Goal: Find specific page/section: Find specific page/section

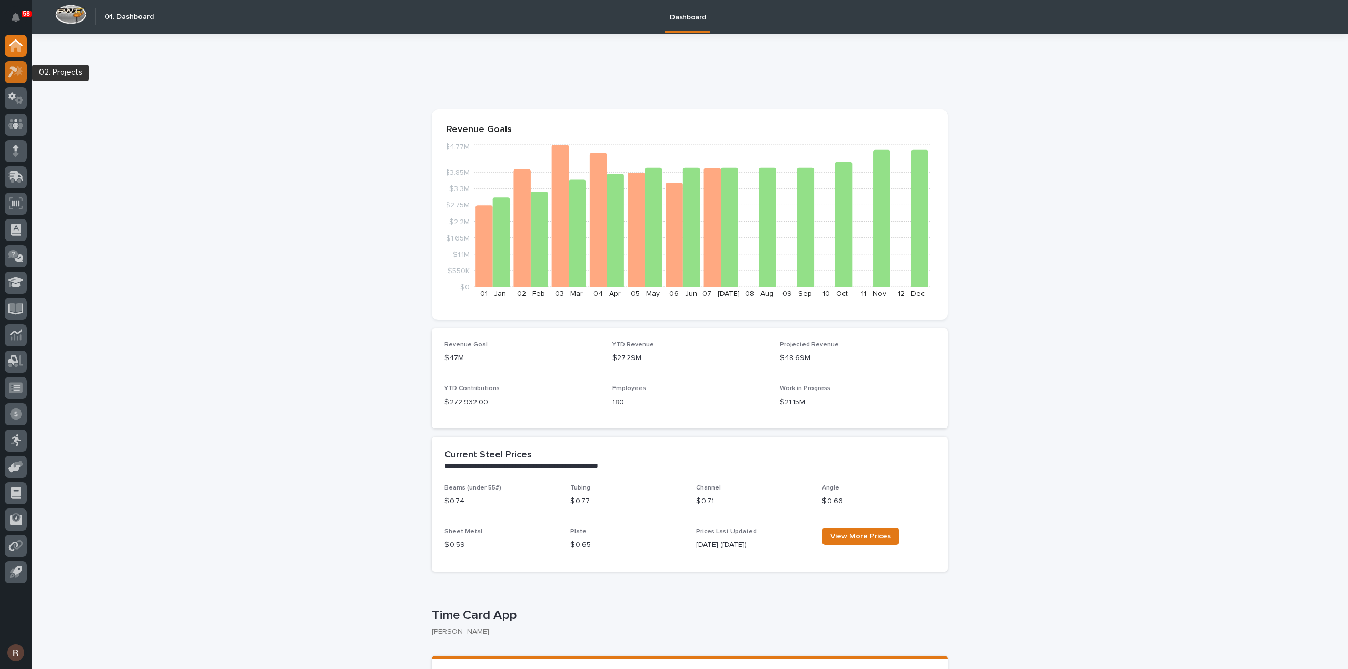
click at [19, 76] on icon at bounding box center [15, 72] width 15 height 12
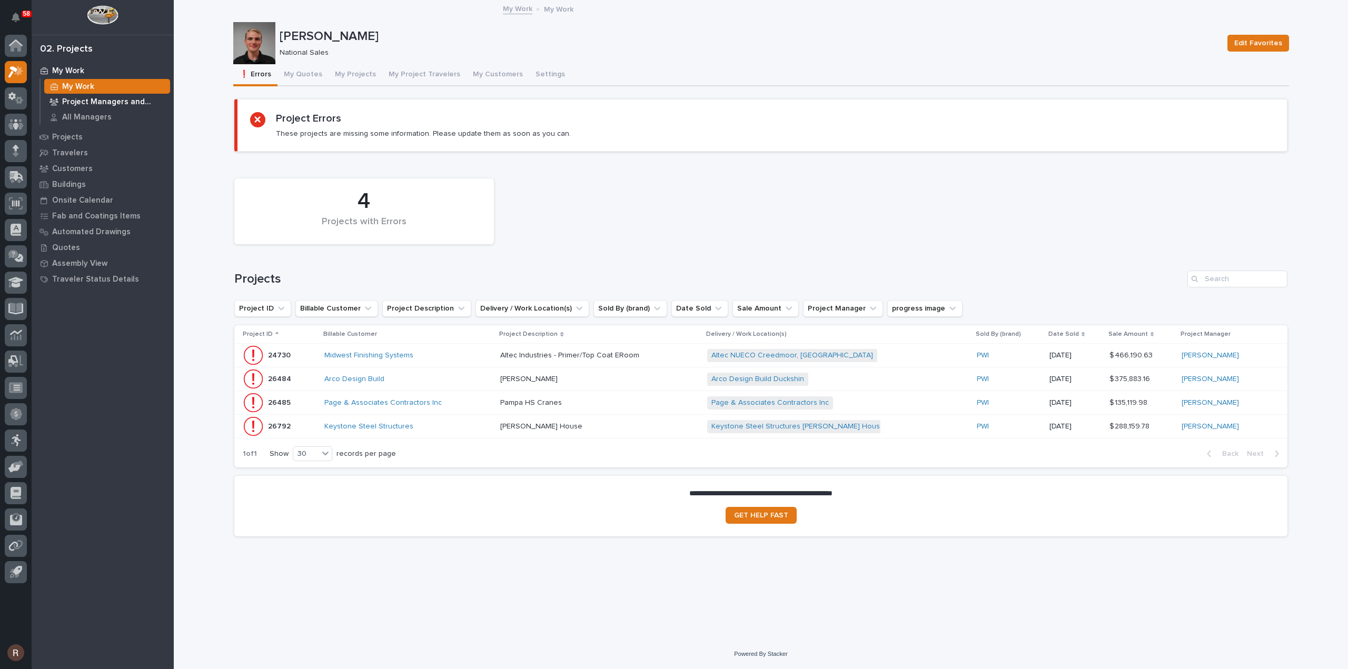
click at [106, 97] on p "Project Managers and Engineers" at bounding box center [114, 101] width 104 height 9
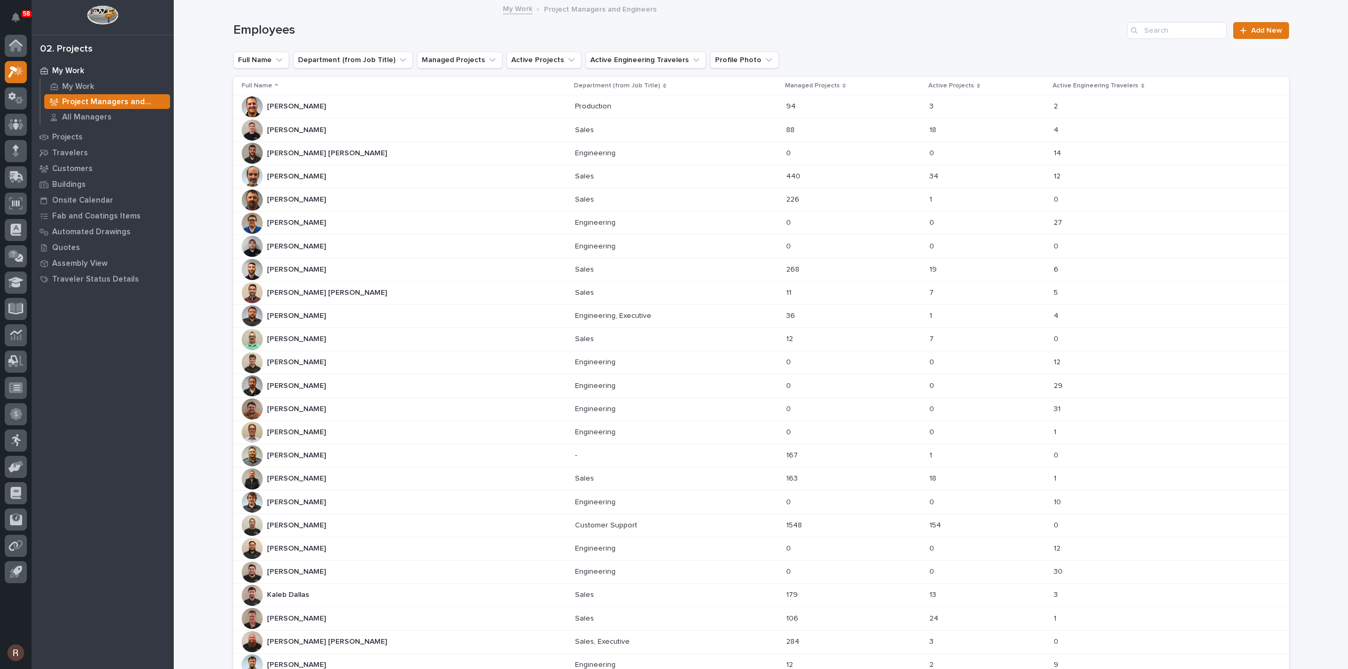
click at [318, 133] on p "[PERSON_NAME]" at bounding box center [297, 129] width 61 height 11
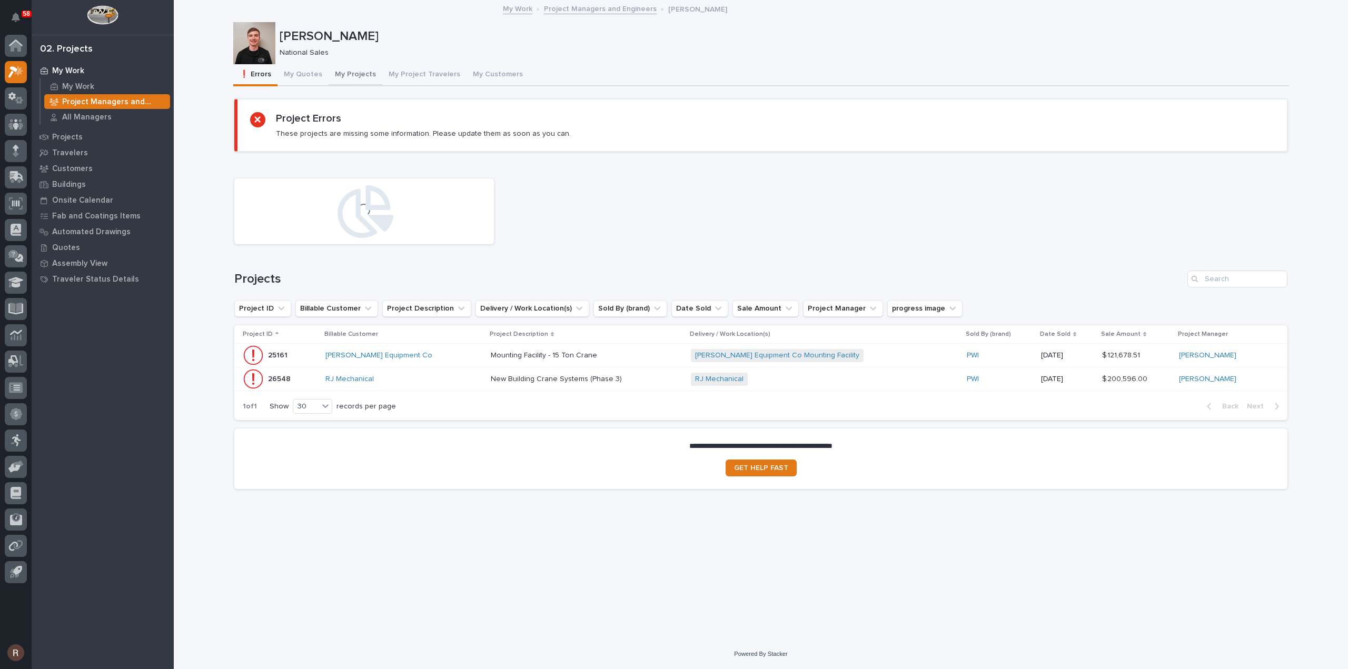
click at [371, 73] on button "My Projects" at bounding box center [355, 75] width 54 height 22
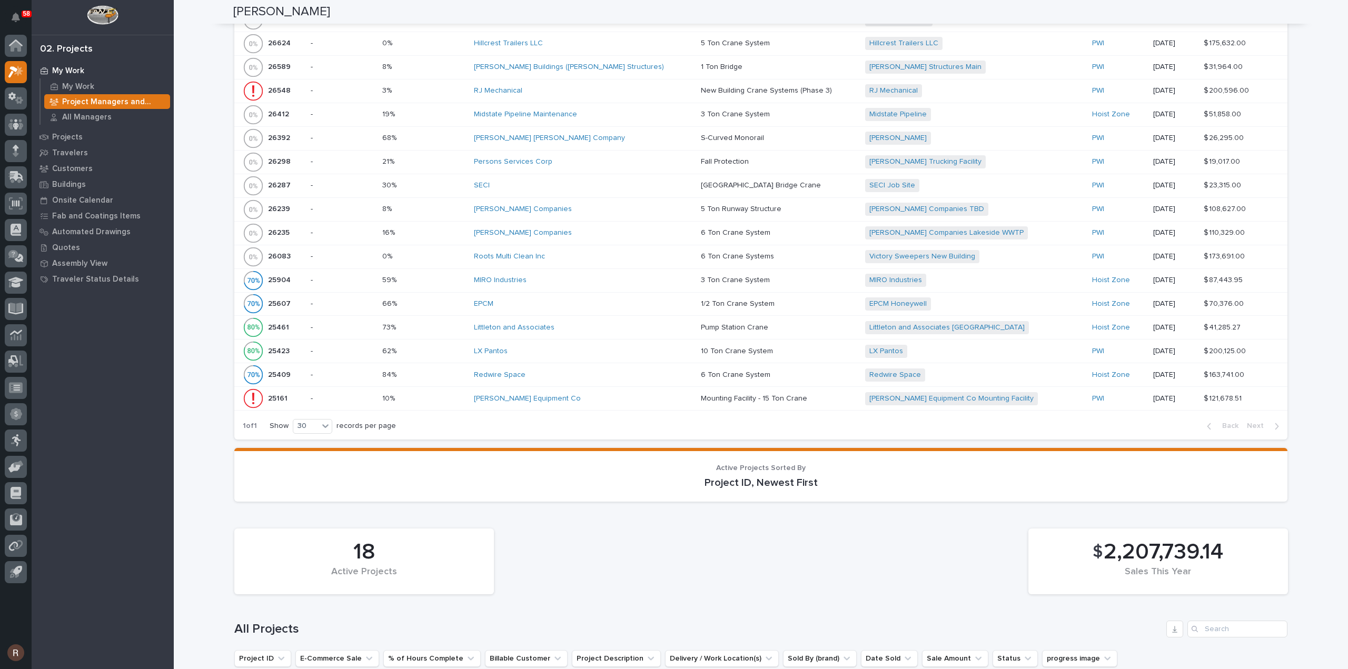
scroll to position [842, 0]
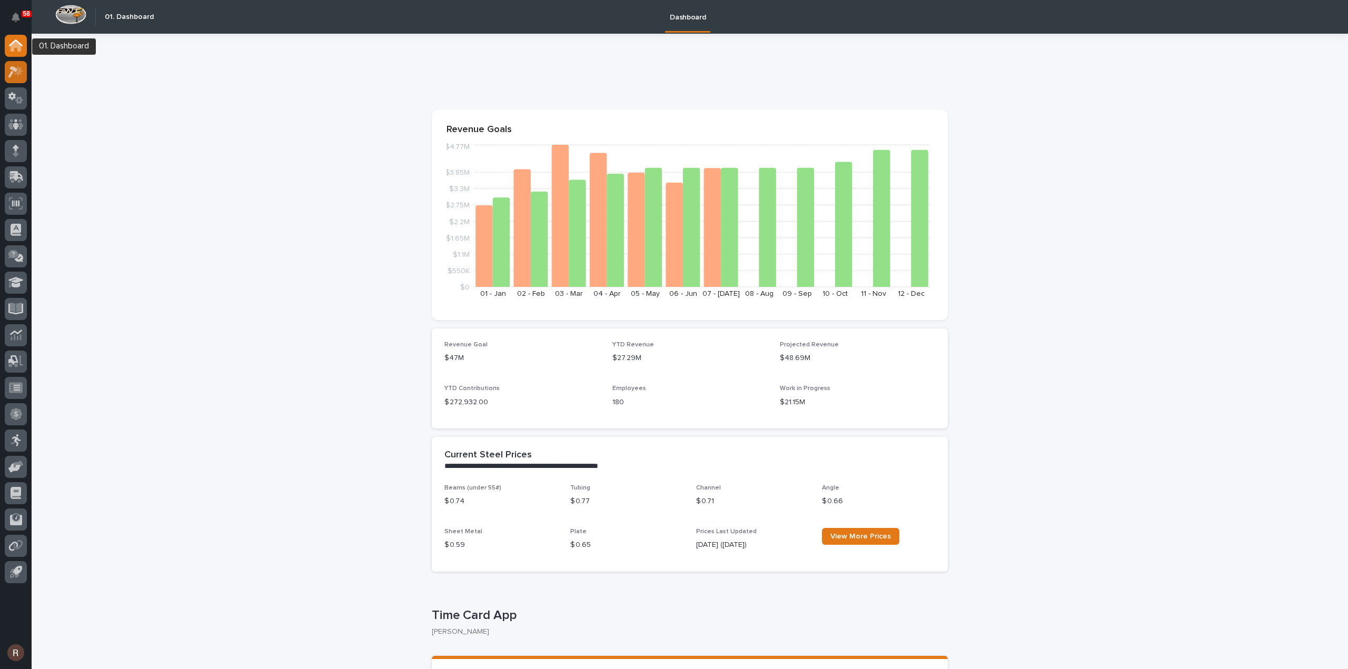
click at [17, 66] on icon at bounding box center [15, 72] width 15 height 12
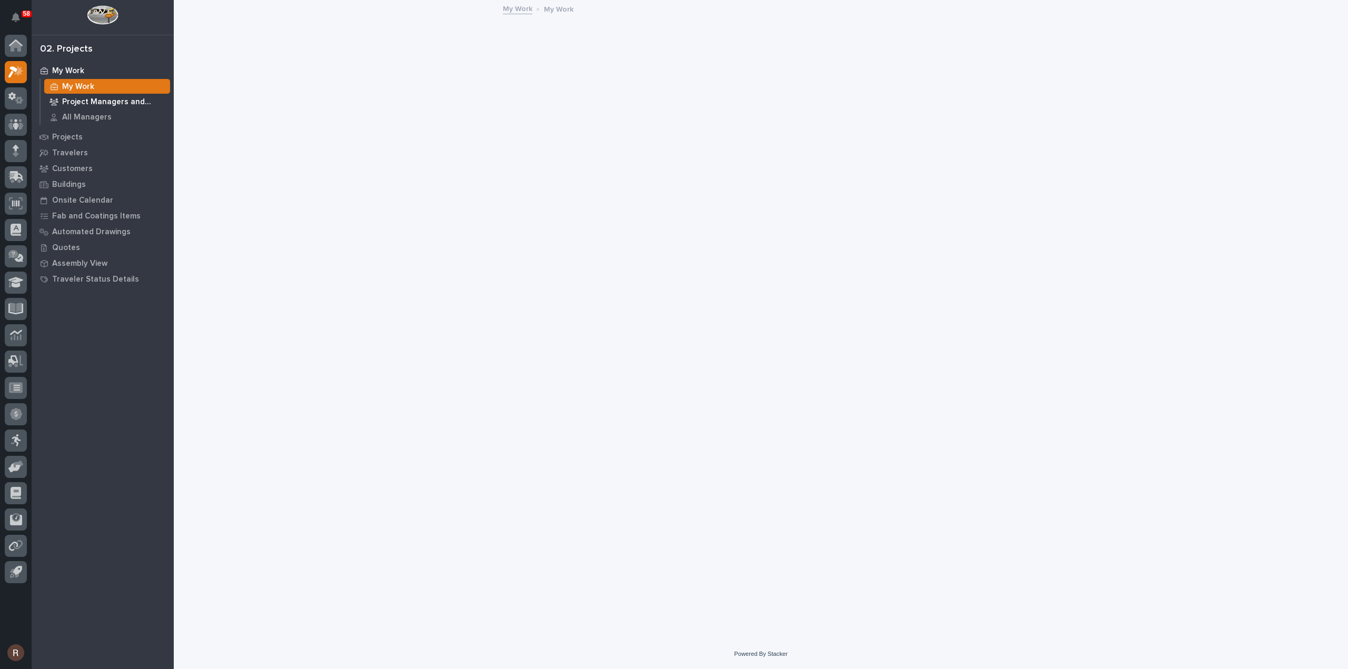
click at [76, 105] on p "Project Managers and Engineers" at bounding box center [114, 101] width 104 height 9
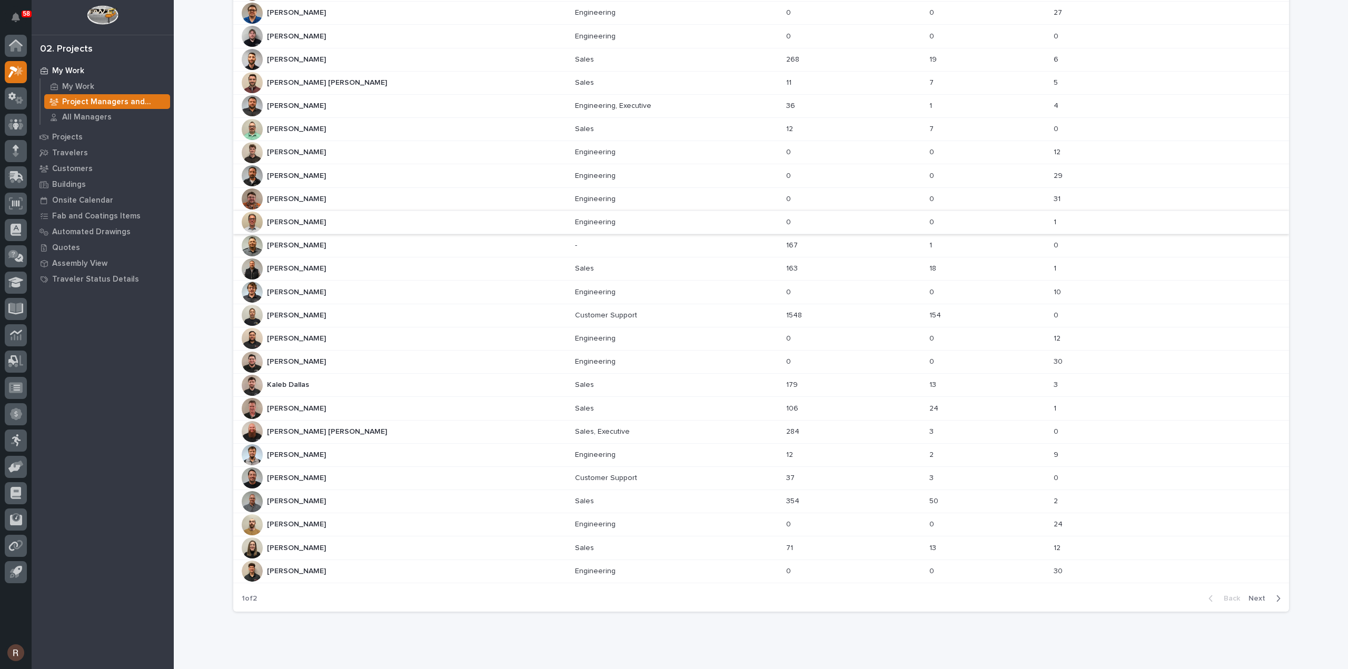
scroll to position [238, 0]
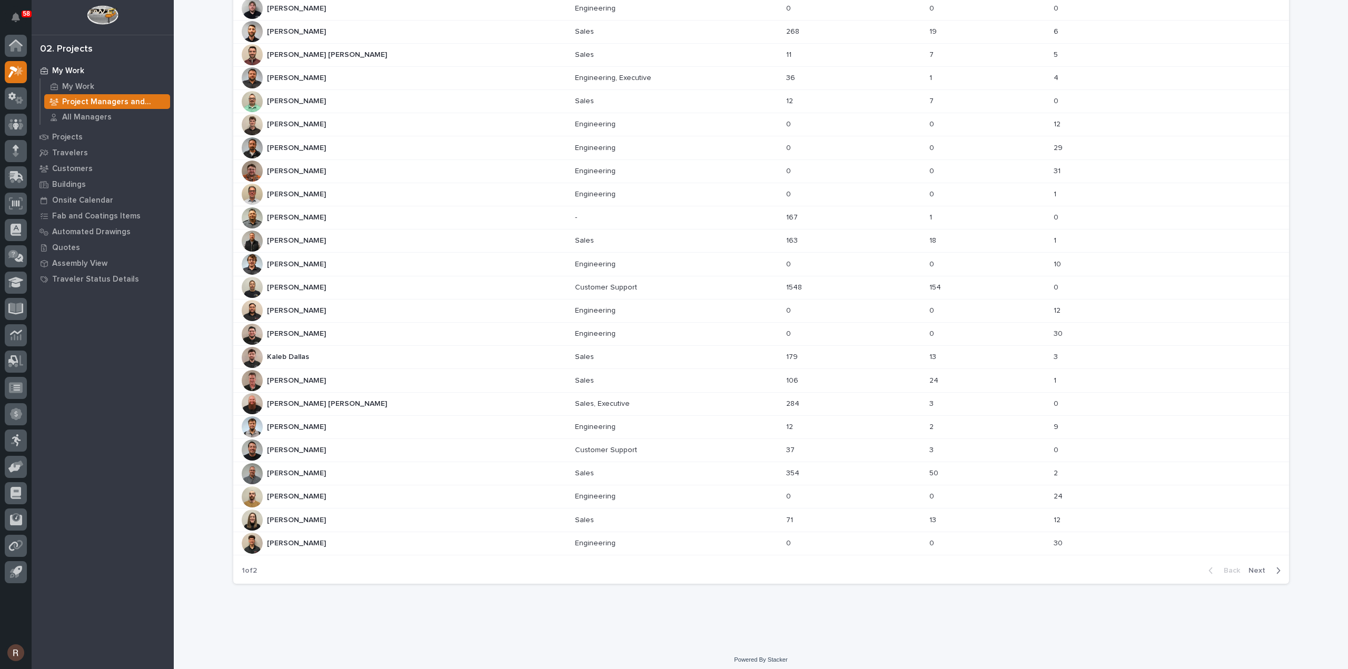
click at [1255, 566] on span "Next" at bounding box center [1259, 570] width 23 height 9
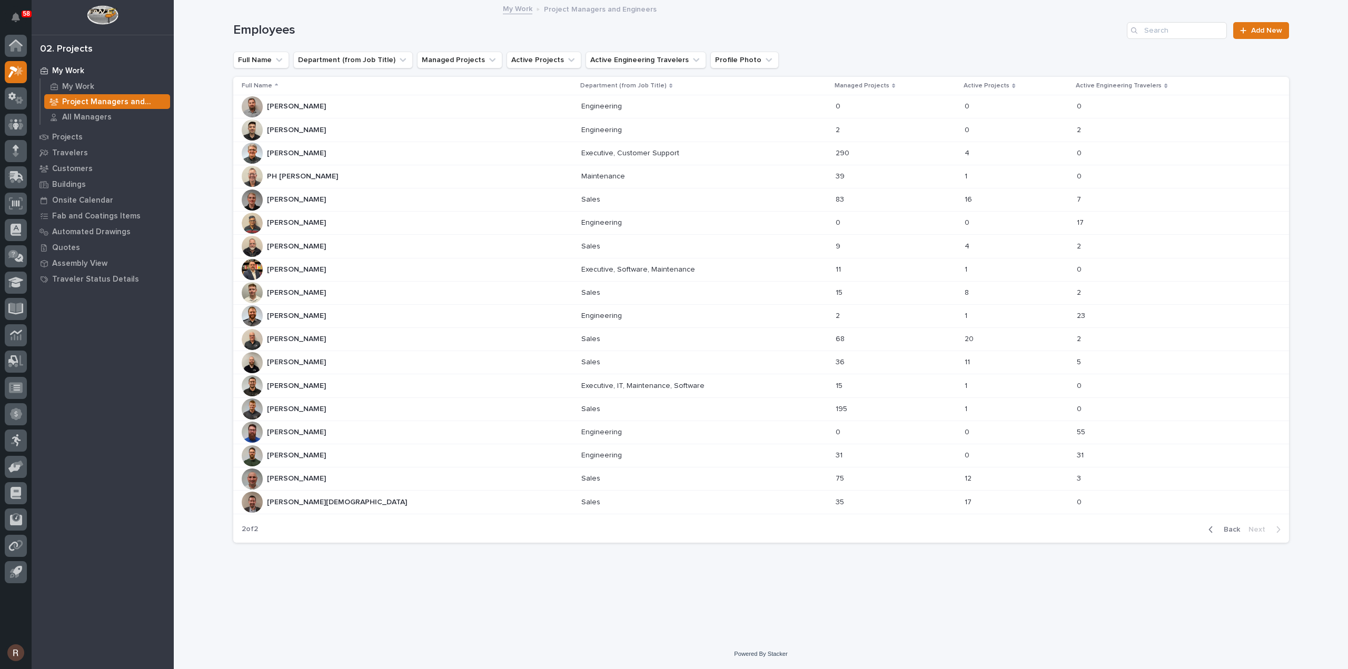
click at [328, 477] on div "Zac Lechlitner Zac Lechlitner" at bounding box center [407, 479] width 331 height 21
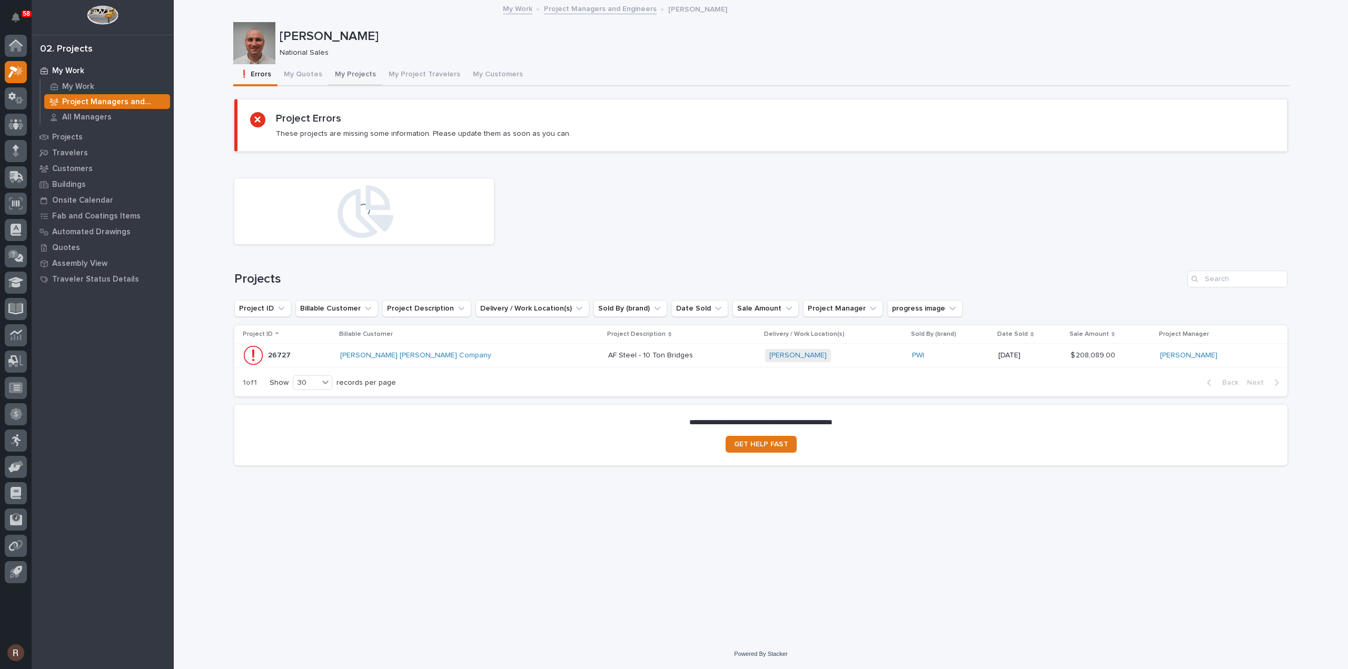
click at [346, 74] on button "My Projects" at bounding box center [355, 75] width 54 height 22
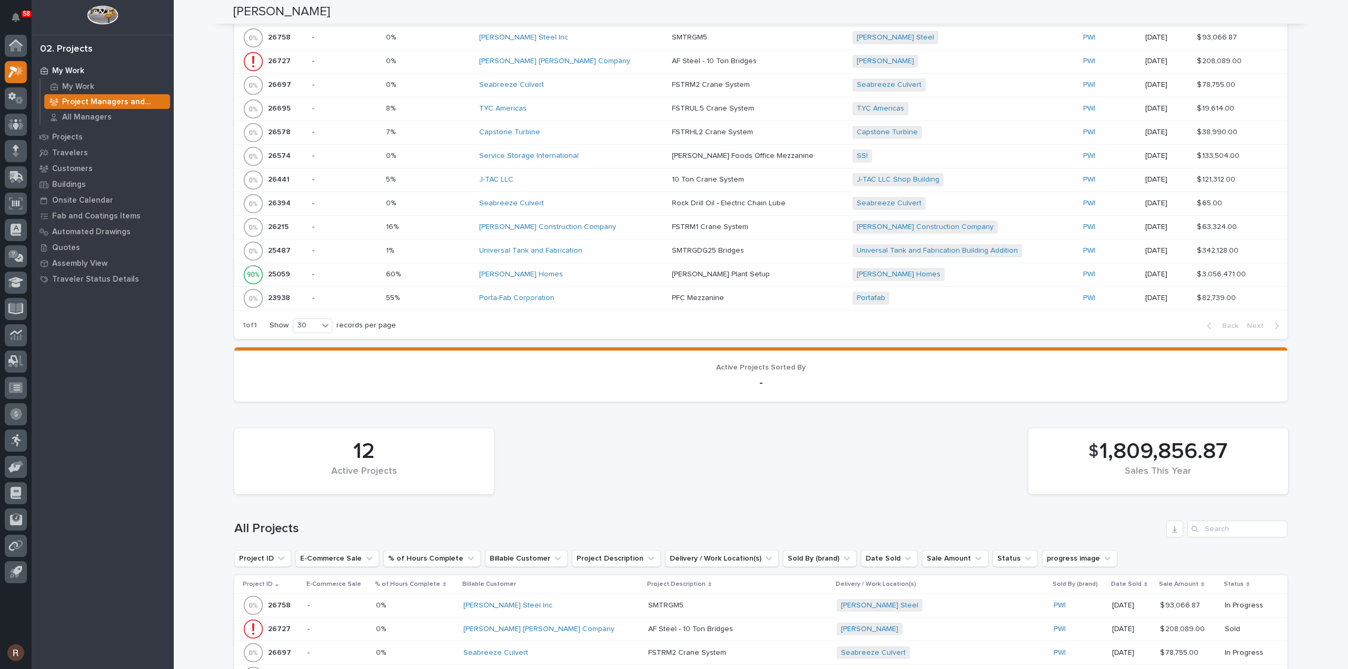
scroll to position [579, 0]
